Goal: Task Accomplishment & Management: Complete application form

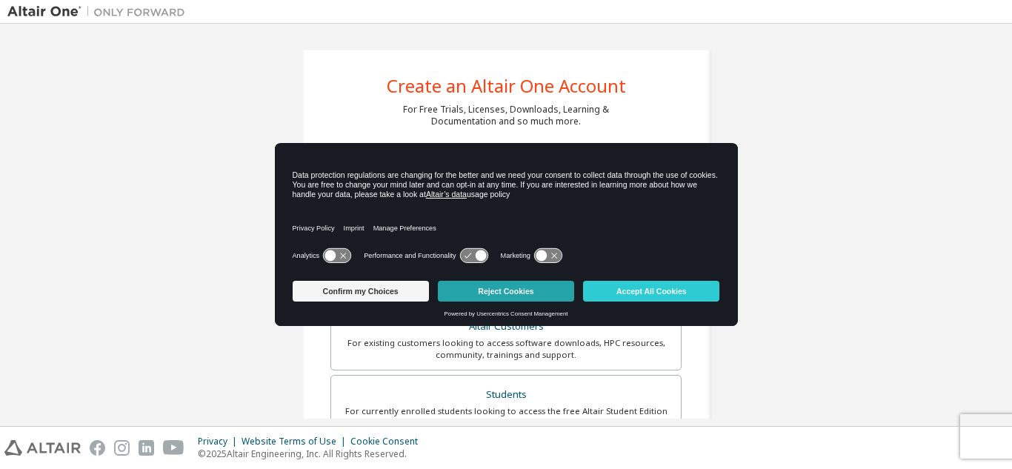
click at [465, 290] on button "Reject Cookies" at bounding box center [506, 291] width 136 height 21
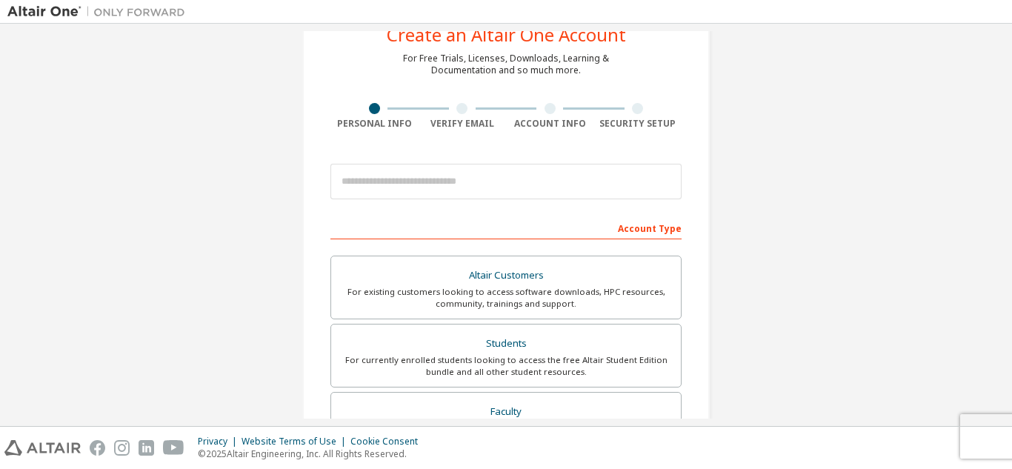
scroll to position [52, 0]
click at [435, 85] on div "Create an Altair One Account For Free Trials, Licenses, Downloads, Learning & D…" at bounding box center [505, 371] width 407 height 749
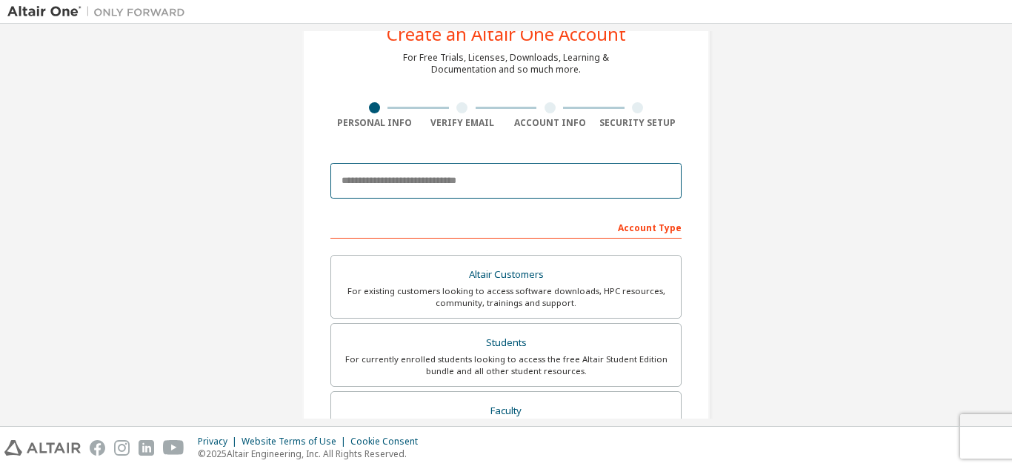
click at [433, 180] on input "email" at bounding box center [505, 181] width 351 height 36
type input "**********"
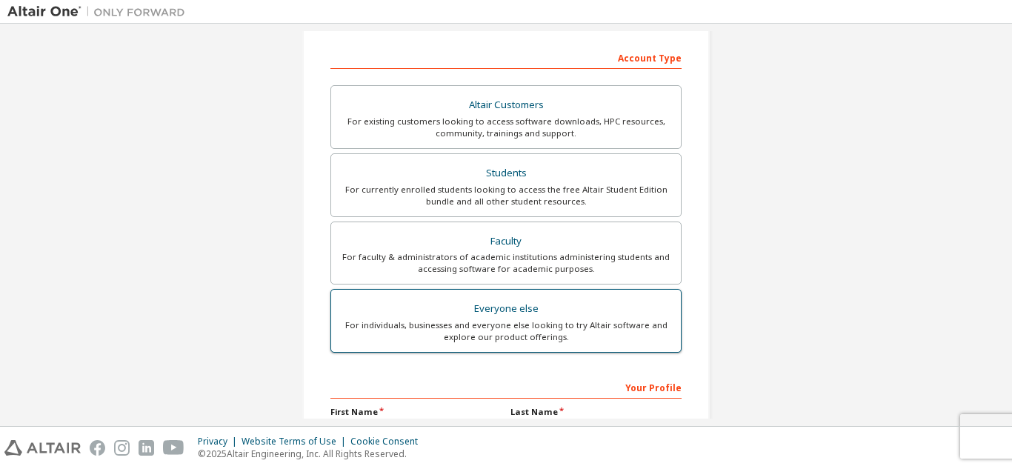
scroll to position [221, 0]
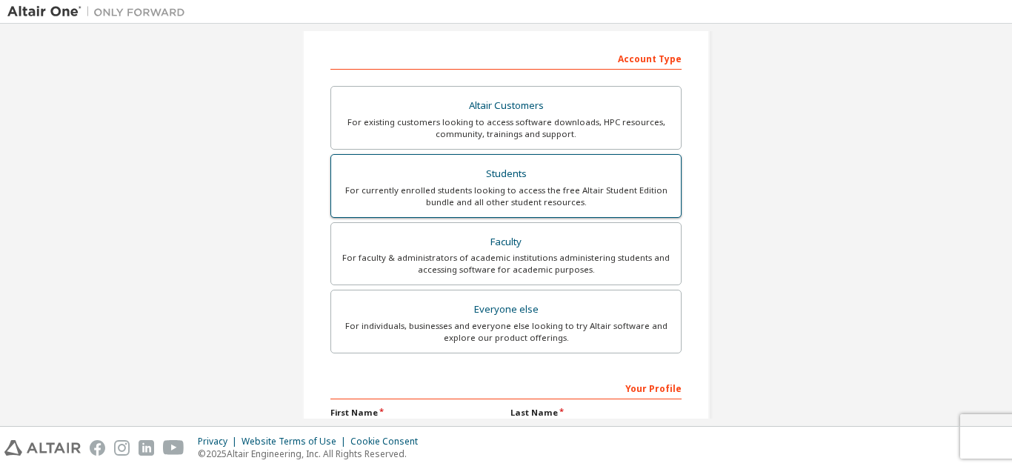
click at [495, 188] on div "For currently enrolled students looking to access the free Altair Student Editi…" at bounding box center [506, 196] width 332 height 24
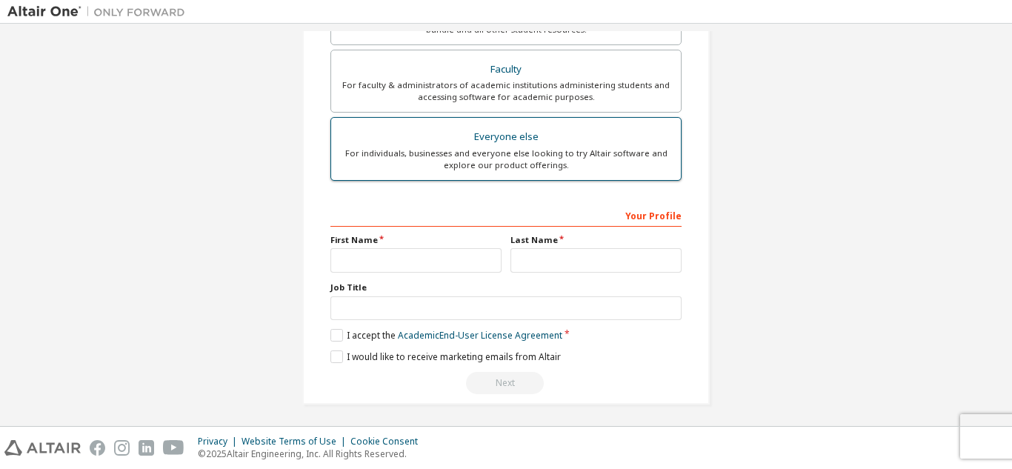
scroll to position [393, 0]
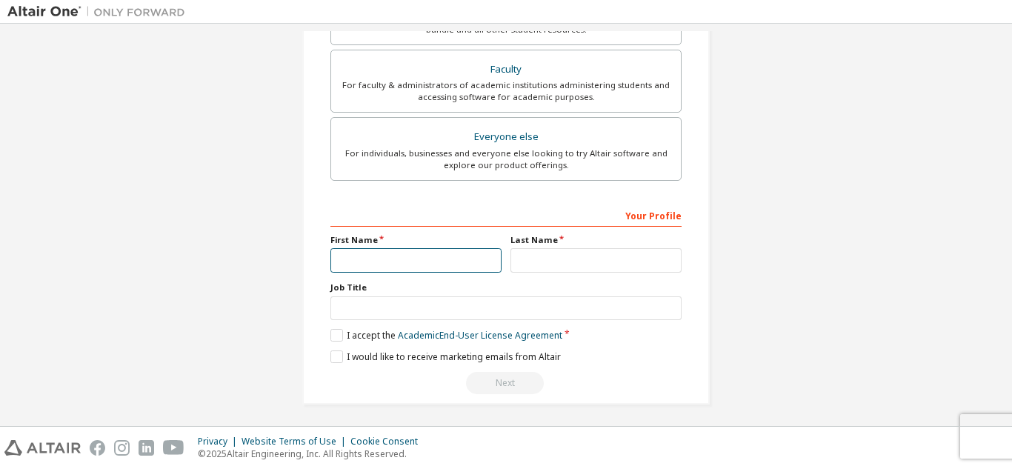
click at [476, 267] on input "text" at bounding box center [415, 260] width 171 height 24
type input "****"
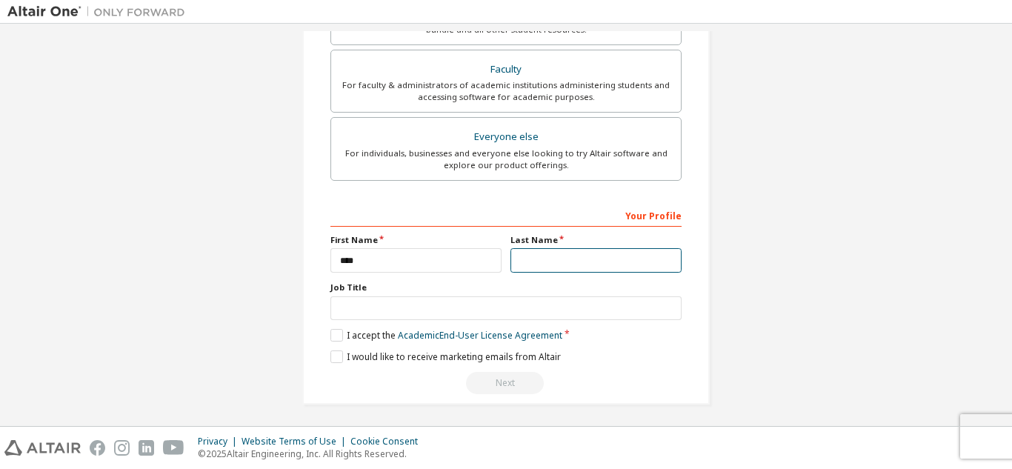
click at [572, 263] on input "text" at bounding box center [595, 260] width 171 height 24
type input "********"
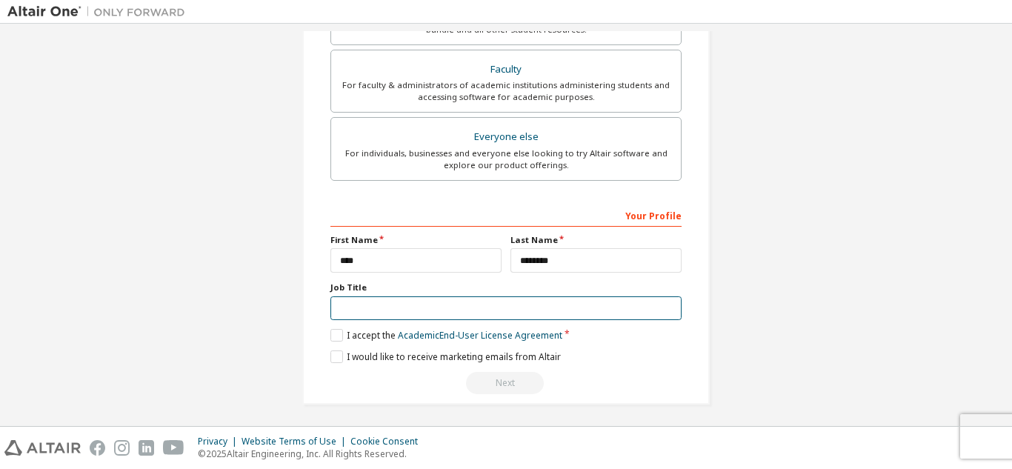
click at [443, 303] on input "text" at bounding box center [505, 308] width 351 height 24
click at [486, 309] on input "text" at bounding box center [505, 308] width 351 height 24
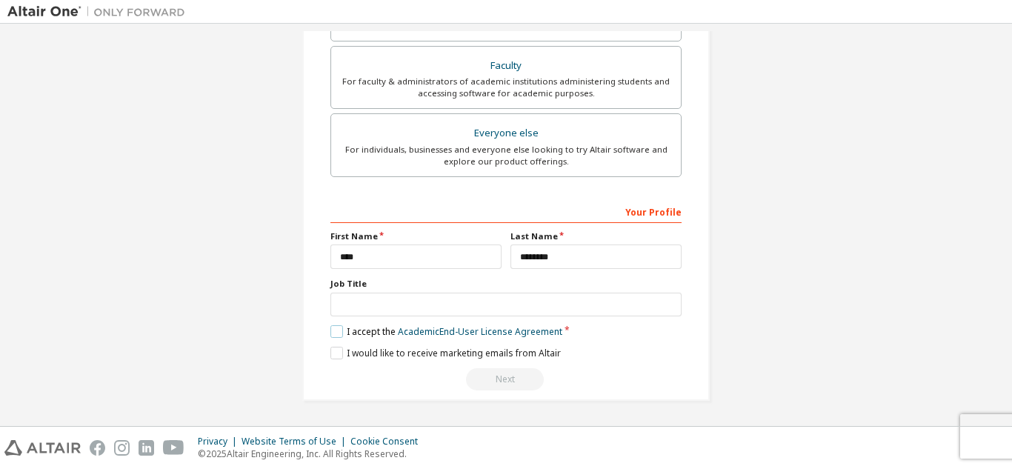
click at [336, 331] on label "I accept the Academic End-User License Agreement" at bounding box center [446, 331] width 232 height 13
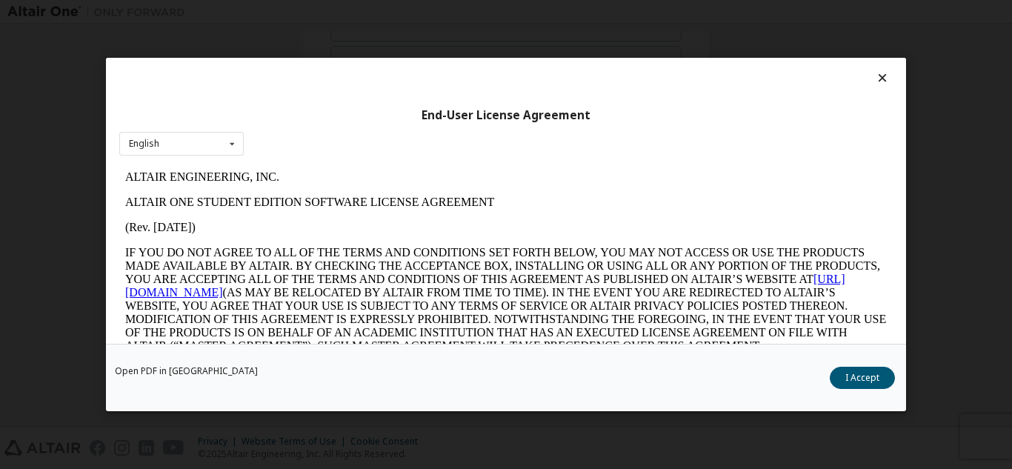
scroll to position [0, 0]
click at [853, 371] on button "I Accept" at bounding box center [862, 378] width 65 height 22
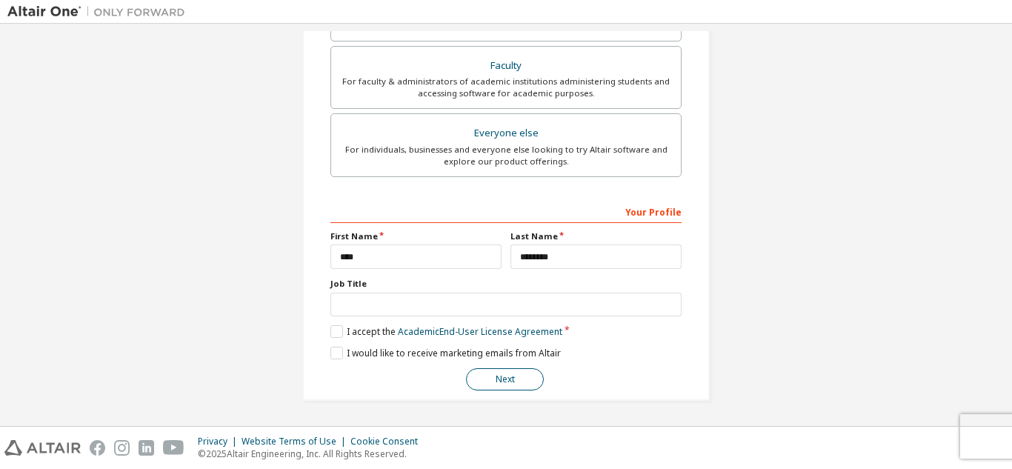
click at [496, 379] on button "Next" at bounding box center [505, 379] width 78 height 22
